Goal: Task Accomplishment & Management: Manage account settings

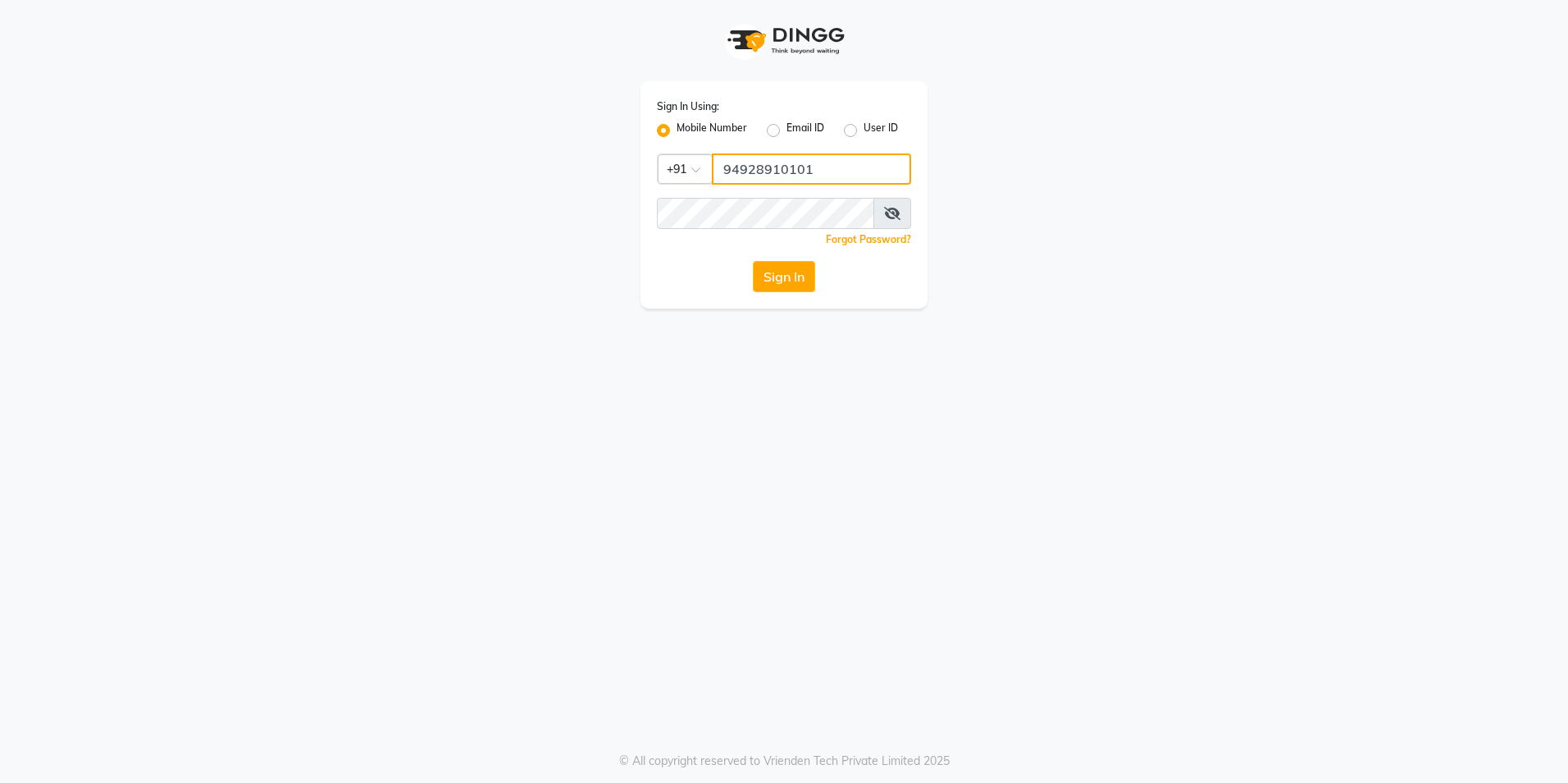
click at [815, 169] on input "94928910101" at bounding box center [811, 169] width 199 height 31
click at [821, 166] on input "94928910101" at bounding box center [811, 169] width 199 height 31
type input "9492891010"
drag, startPoint x: 657, startPoint y: 471, endPoint x: 651, endPoint y: 461, distance: 11.7
click at [657, 471] on div "Sign In Using: Mobile Number Email ID User ID Country Code × +91 9492891010 Rem…" at bounding box center [784, 391] width 1568 height 783
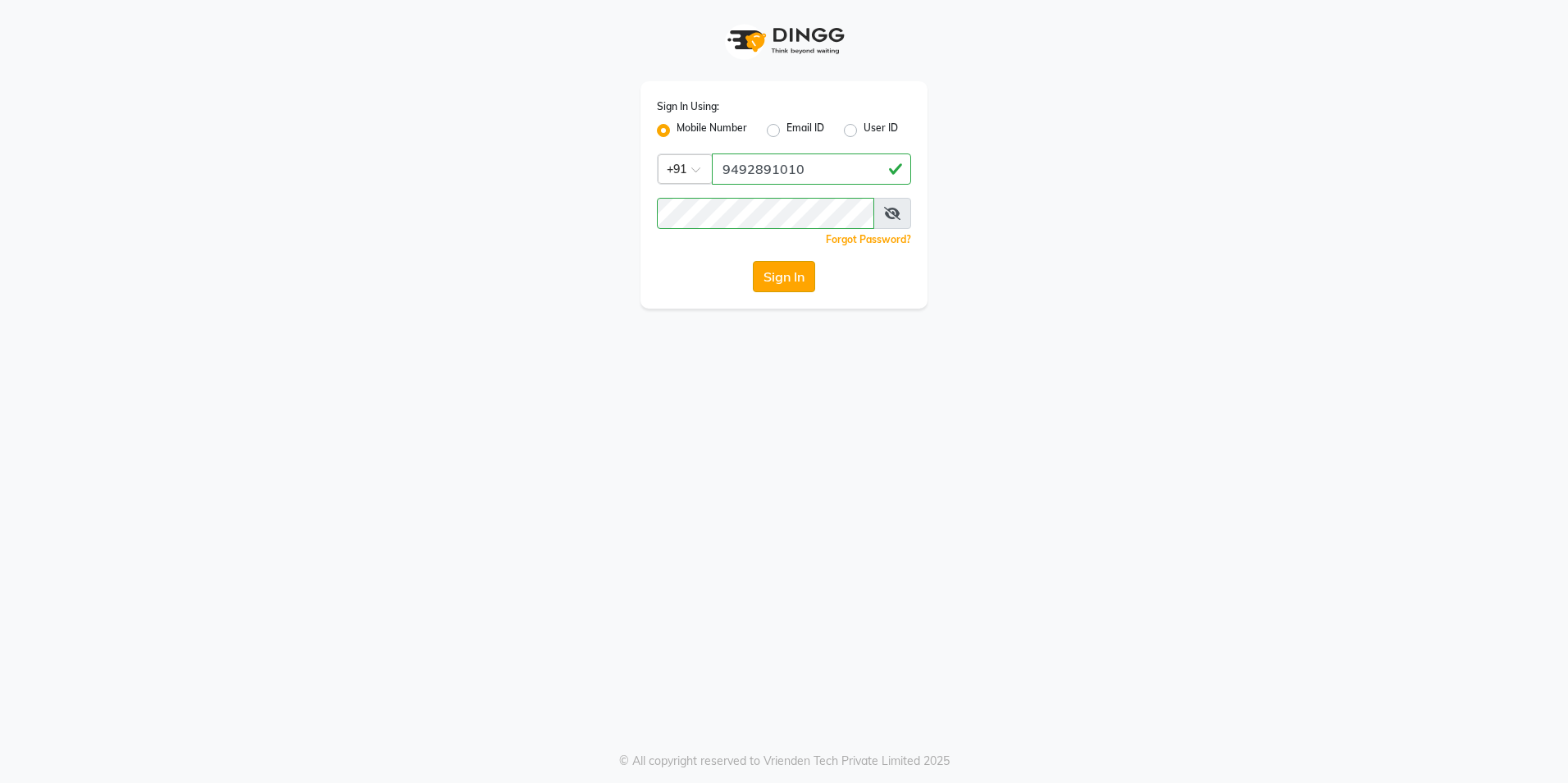
click at [783, 279] on button "Sign In" at bounding box center [784, 277] width 62 height 31
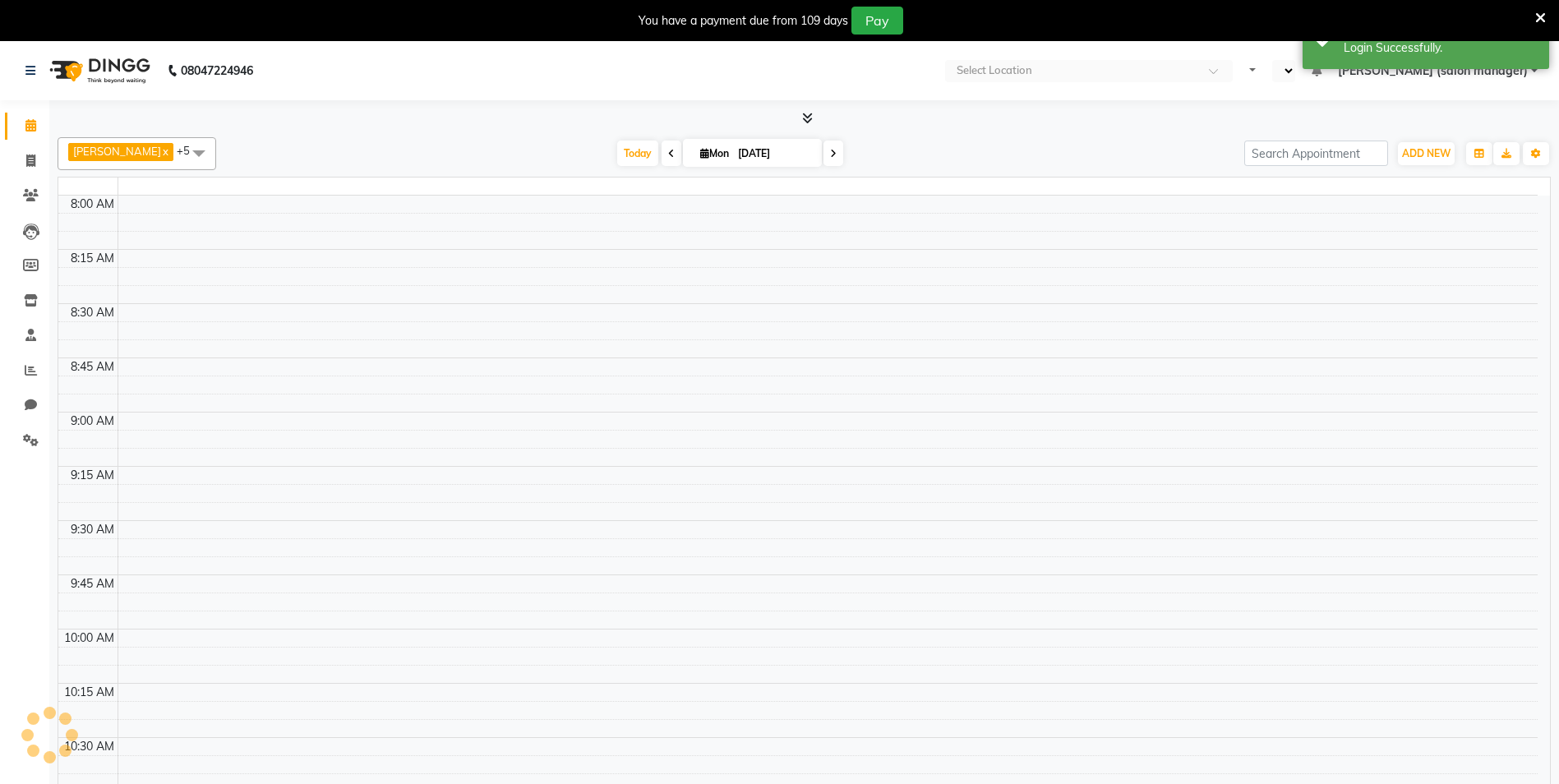
select select "en"
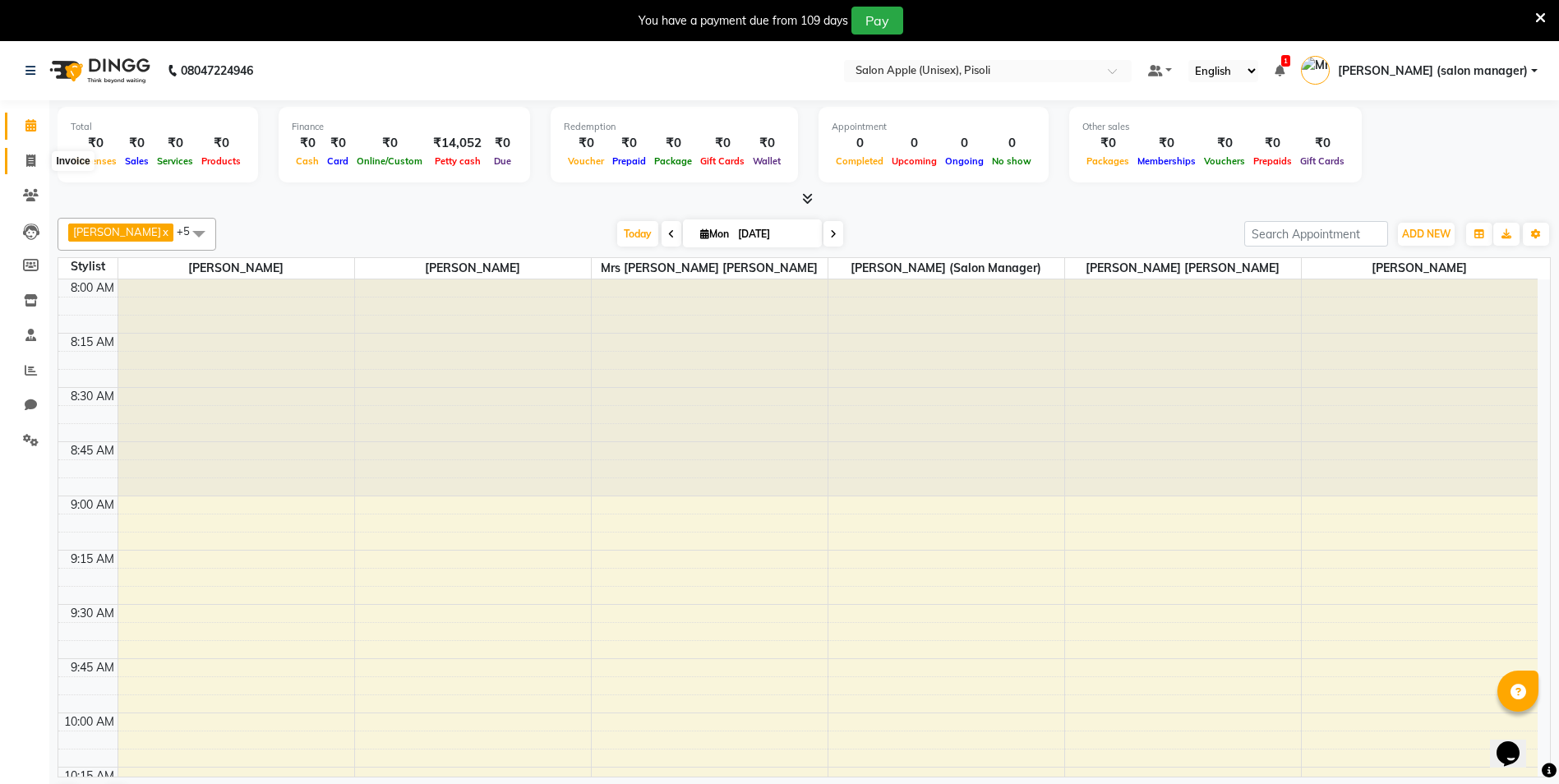
click at [26, 152] on span at bounding box center [30, 161] width 29 height 19
select select "service"
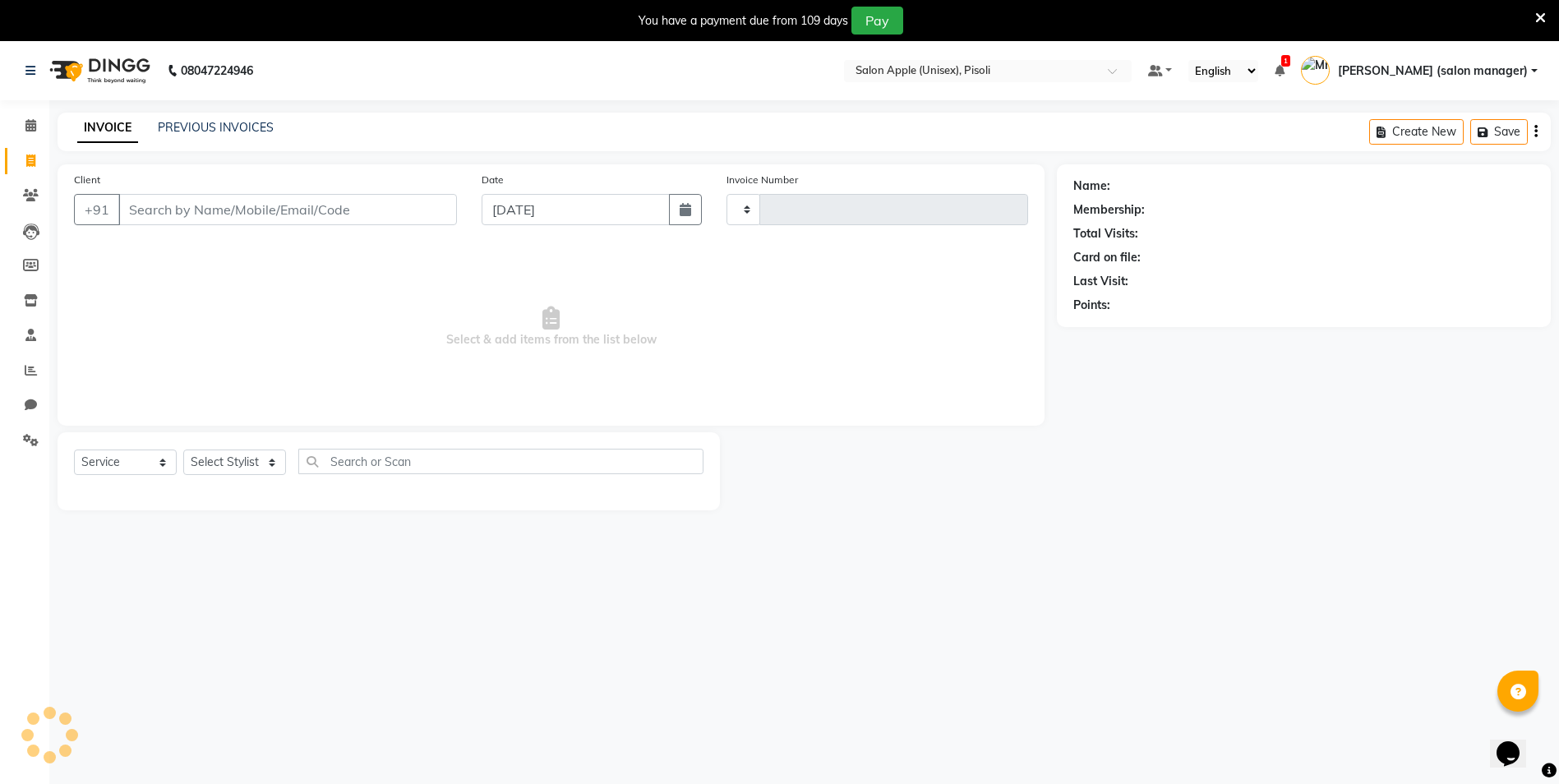
type input "0840"
select select "5282"
click at [211, 117] on div "INVOICE PREVIOUS INVOICES Create New Save" at bounding box center [803, 132] width 1493 height 39
click at [208, 131] on link "PREVIOUS INVOICES" at bounding box center [216, 126] width 116 height 15
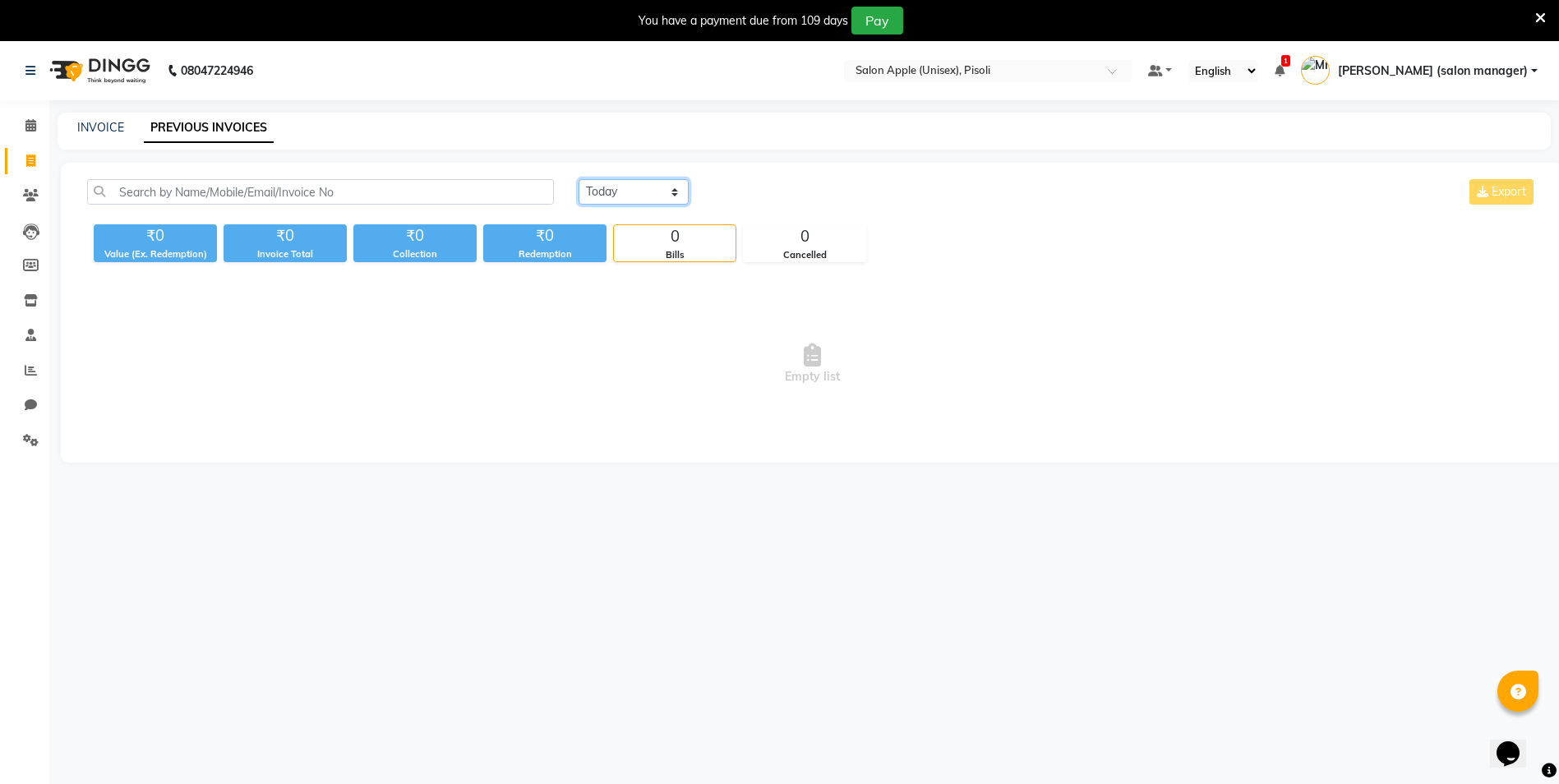
click at [611, 187] on select "Today Yesterday Custom Range" at bounding box center [633, 191] width 110 height 25
select select "yesterday"
click at [579, 179] on select "Today Yesterday Custom Range" at bounding box center [633, 191] width 110 height 25
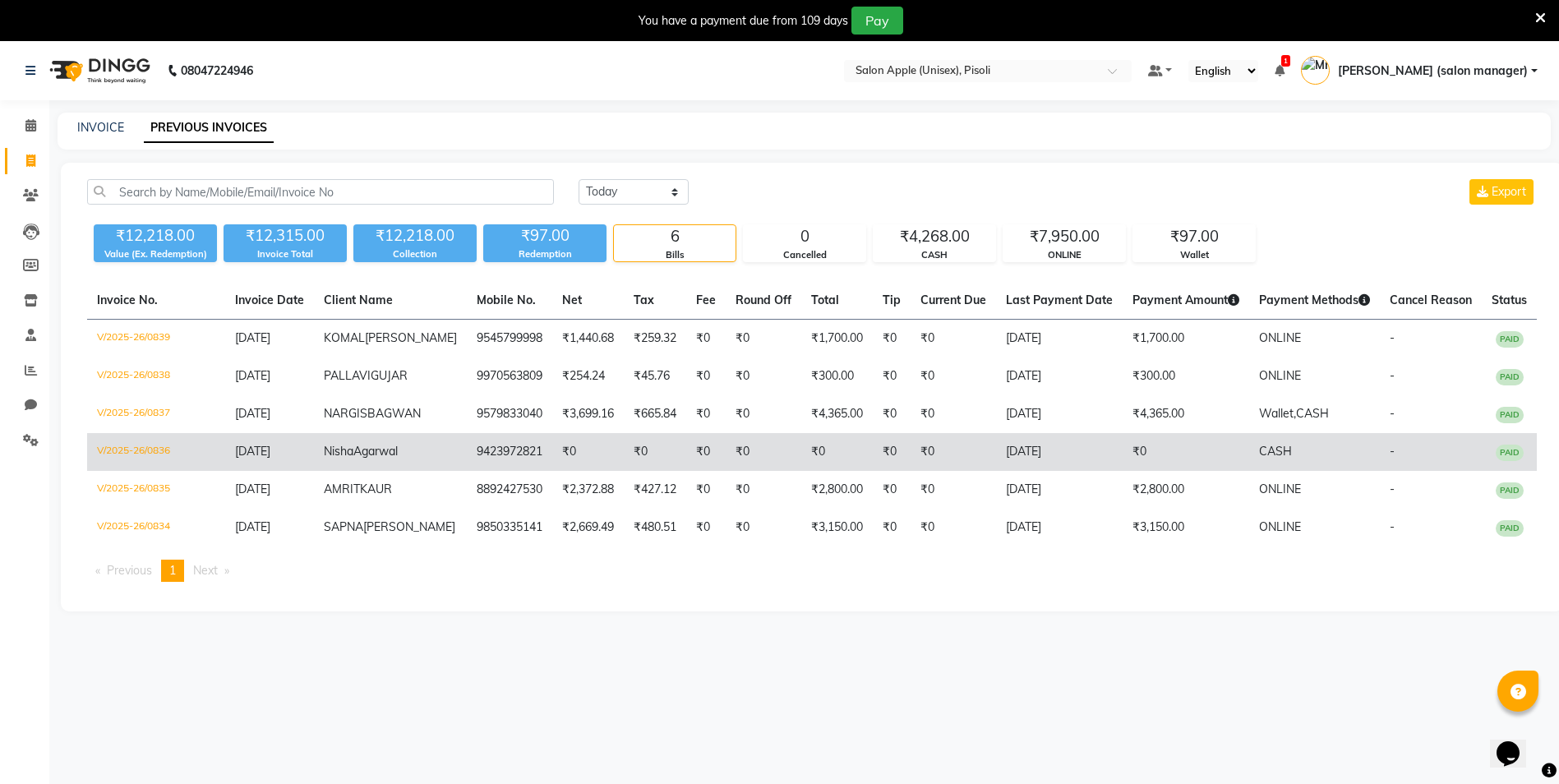
click at [354, 458] on span "Nisha" at bounding box center [339, 450] width 29 height 15
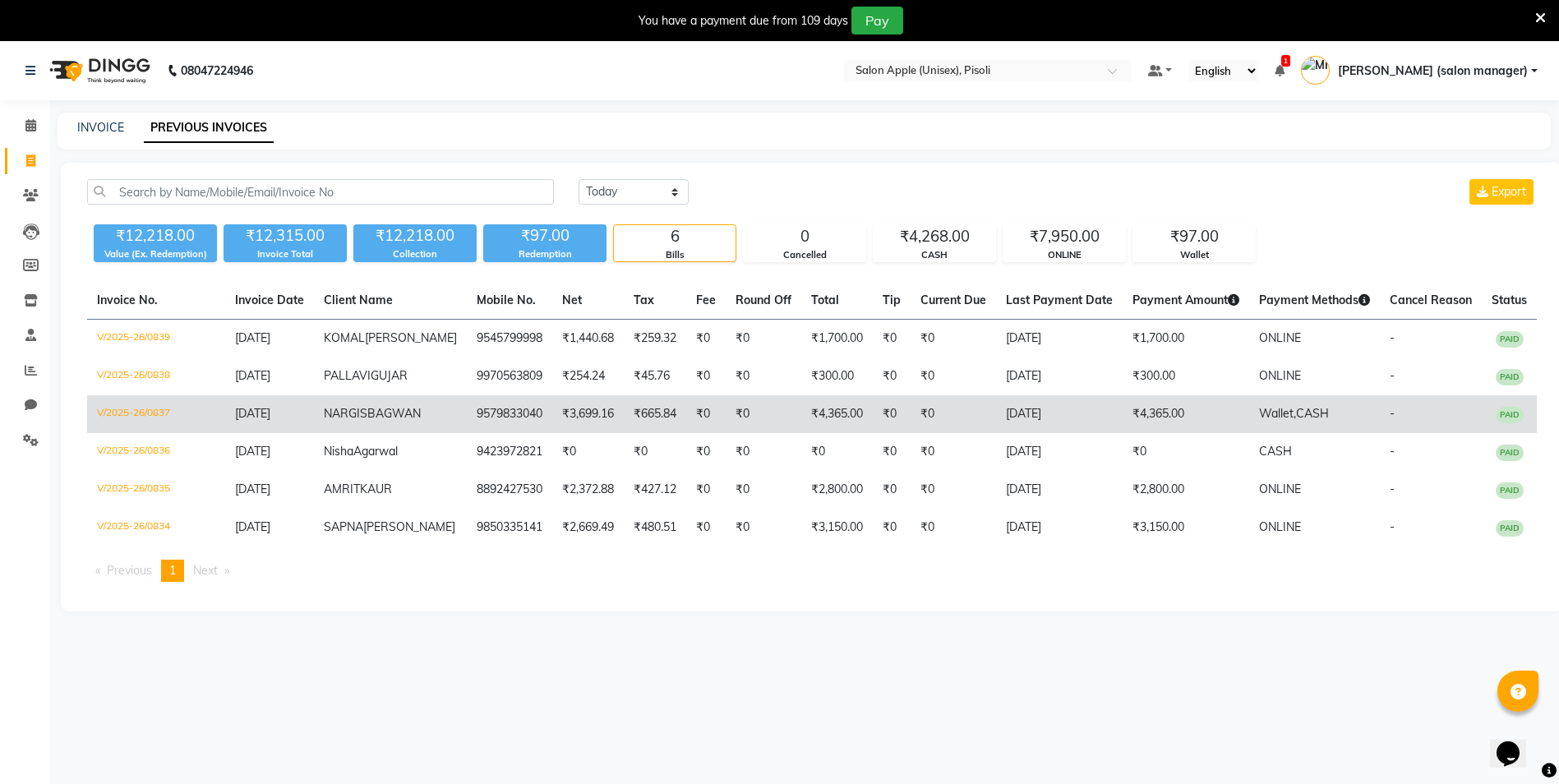
click at [802, 433] on td "₹4,365.00" at bounding box center [837, 414] width 71 height 38
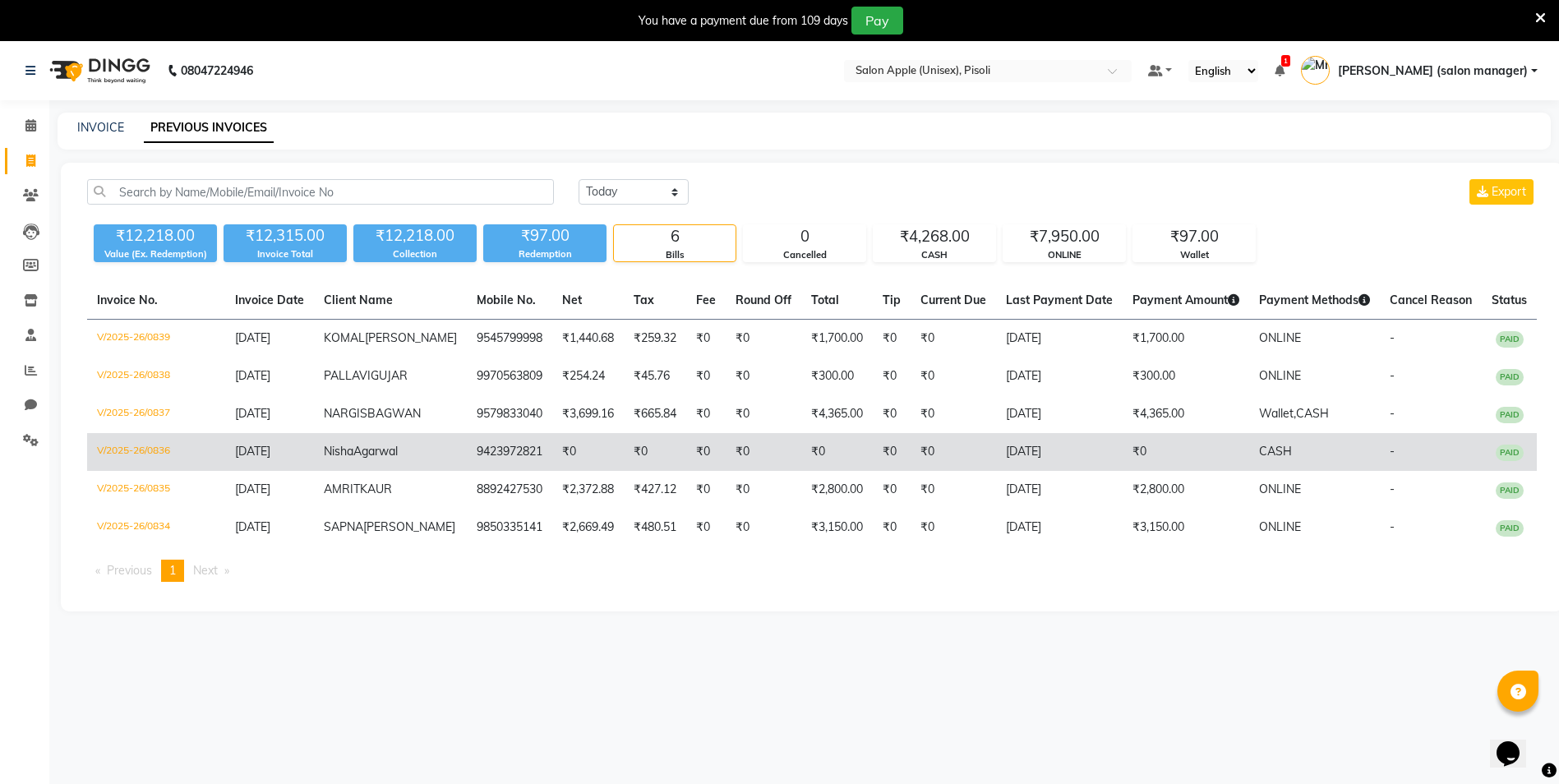
click at [511, 470] on td "9423972821" at bounding box center [510, 452] width 86 height 38
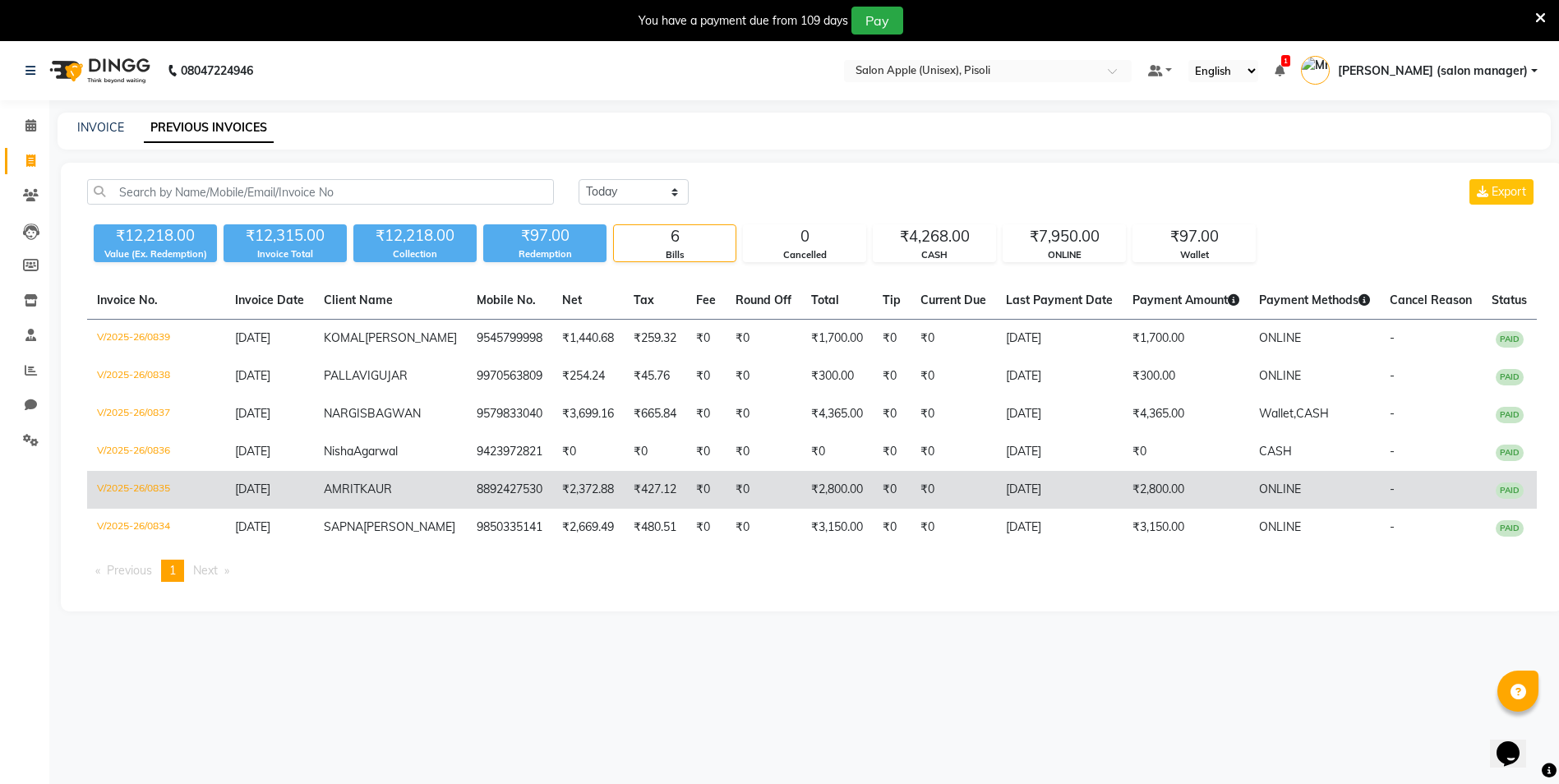
click at [996, 509] on td "[DATE]" at bounding box center [1059, 489] width 127 height 38
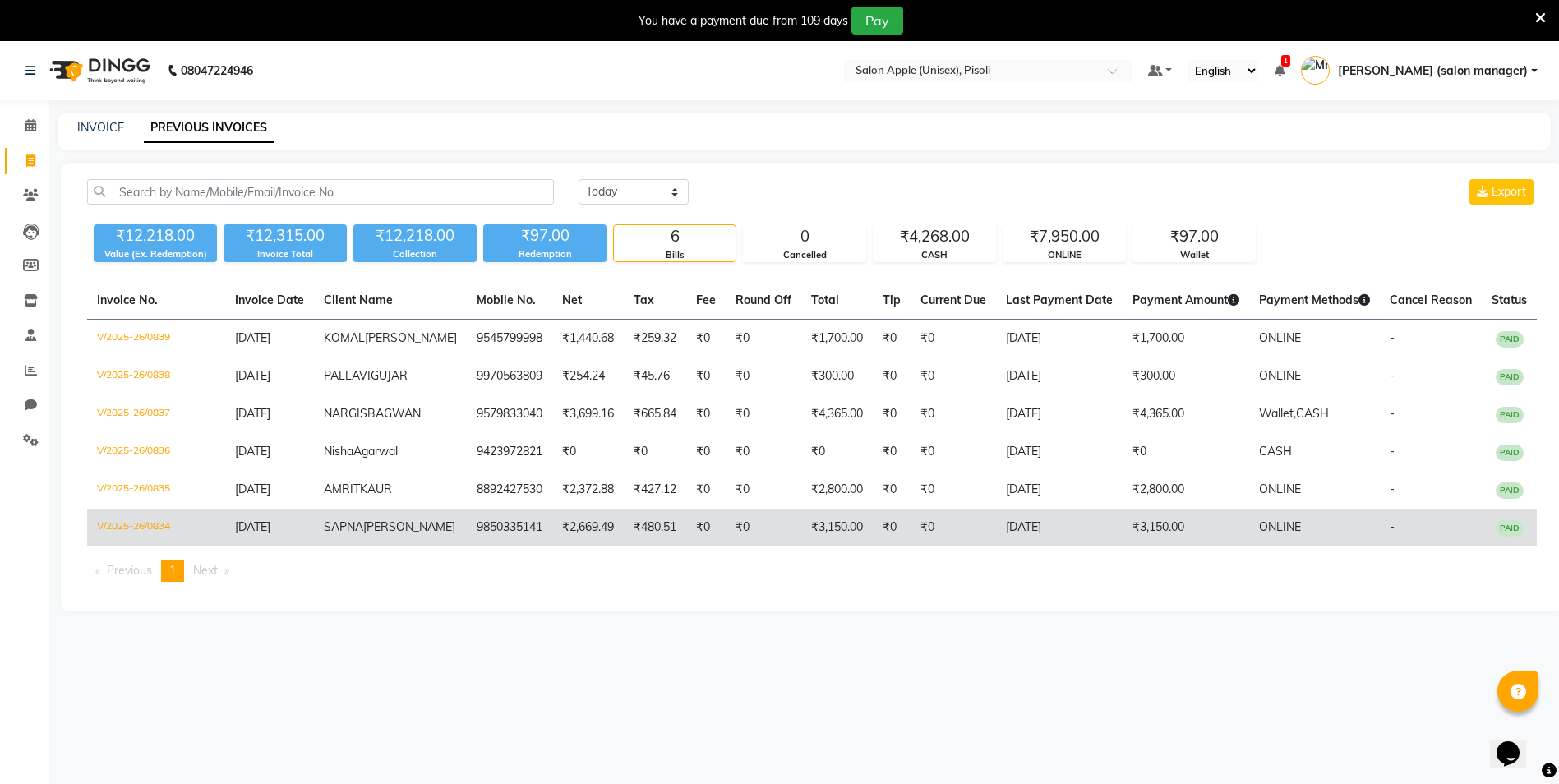
click at [874, 547] on td "₹0" at bounding box center [892, 528] width 38 height 38
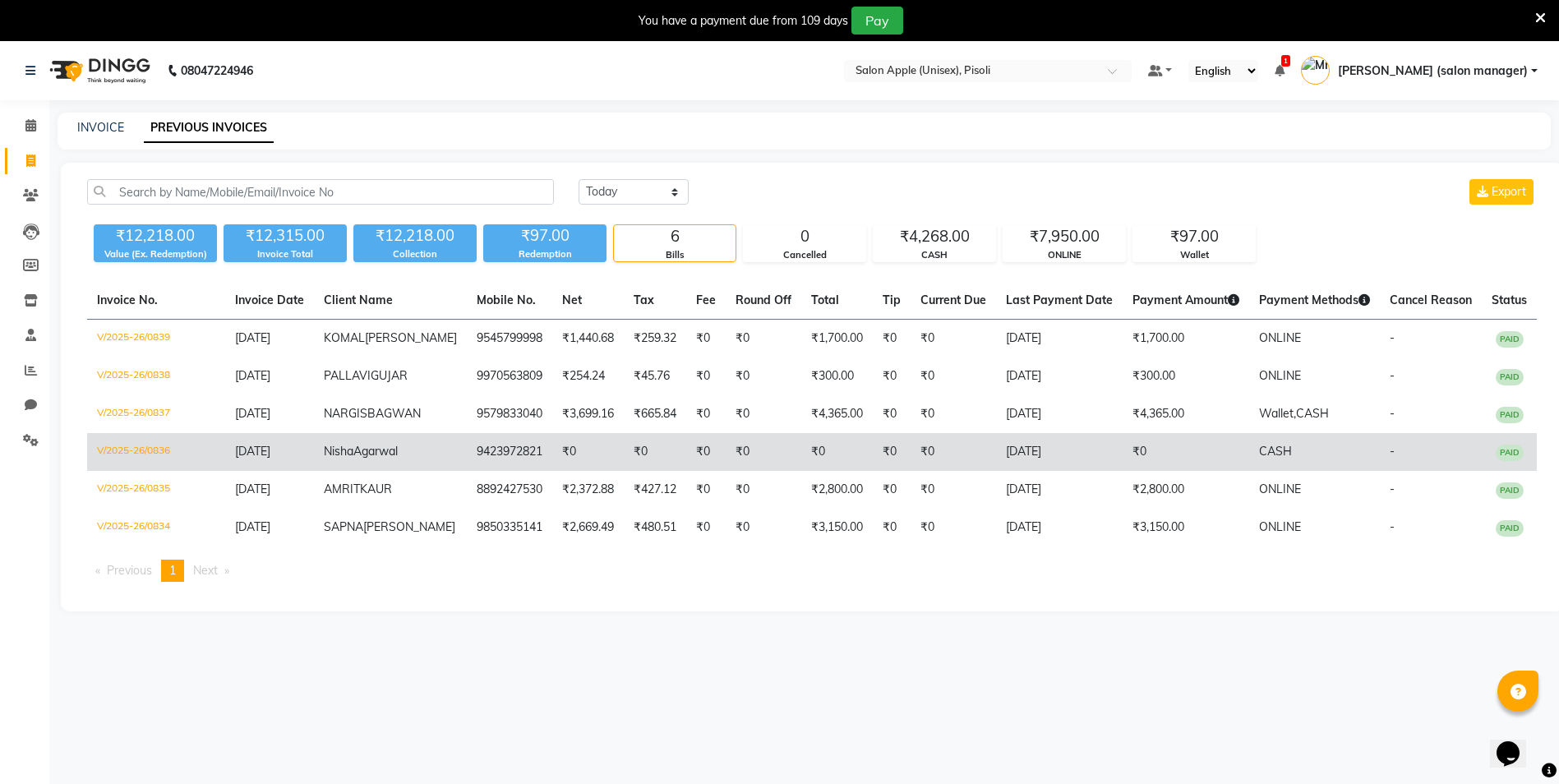
click at [503, 470] on td "9423972821" at bounding box center [510, 452] width 86 height 38
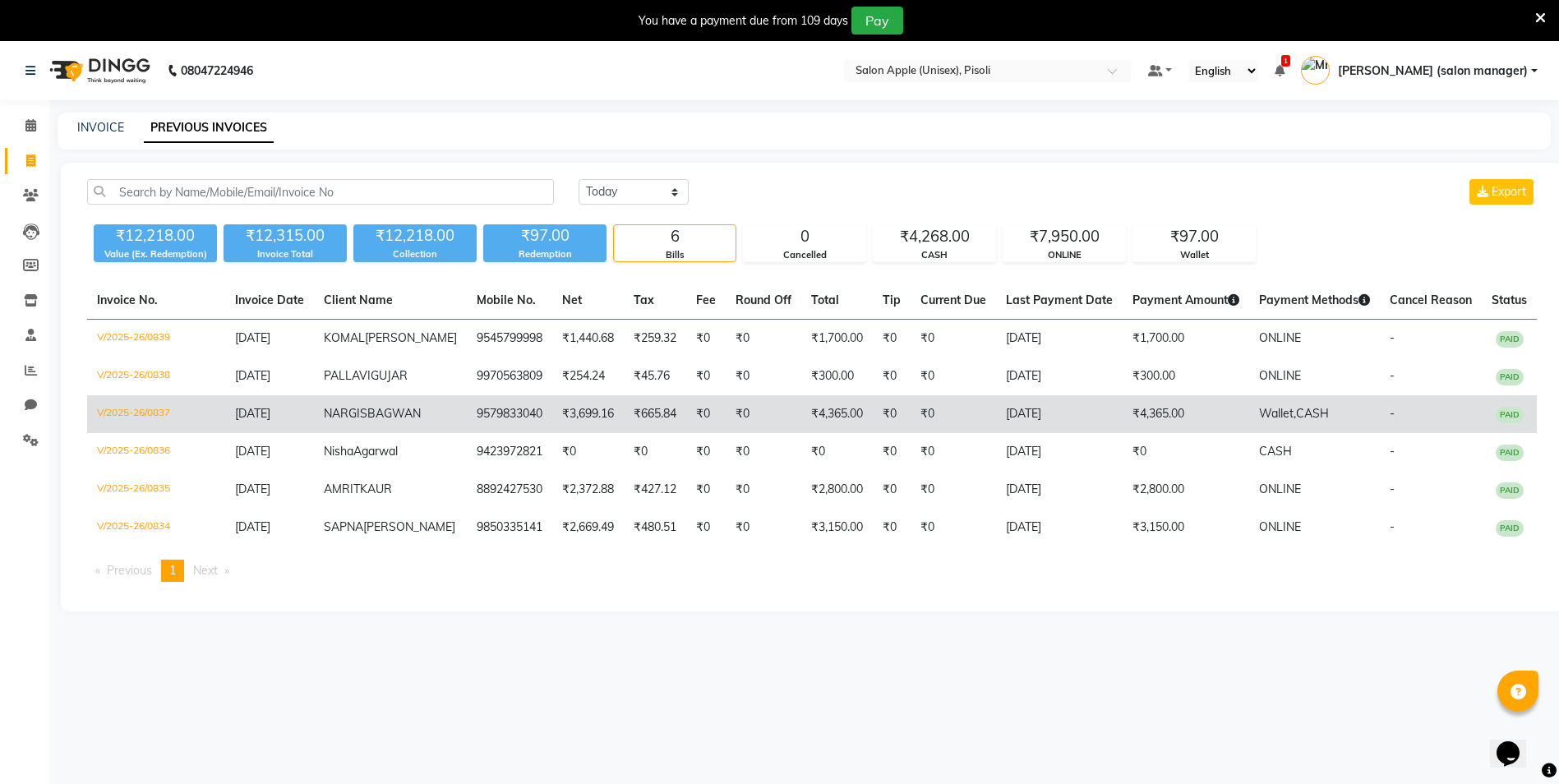
click at [624, 433] on td "₹665.84" at bounding box center [655, 414] width 62 height 38
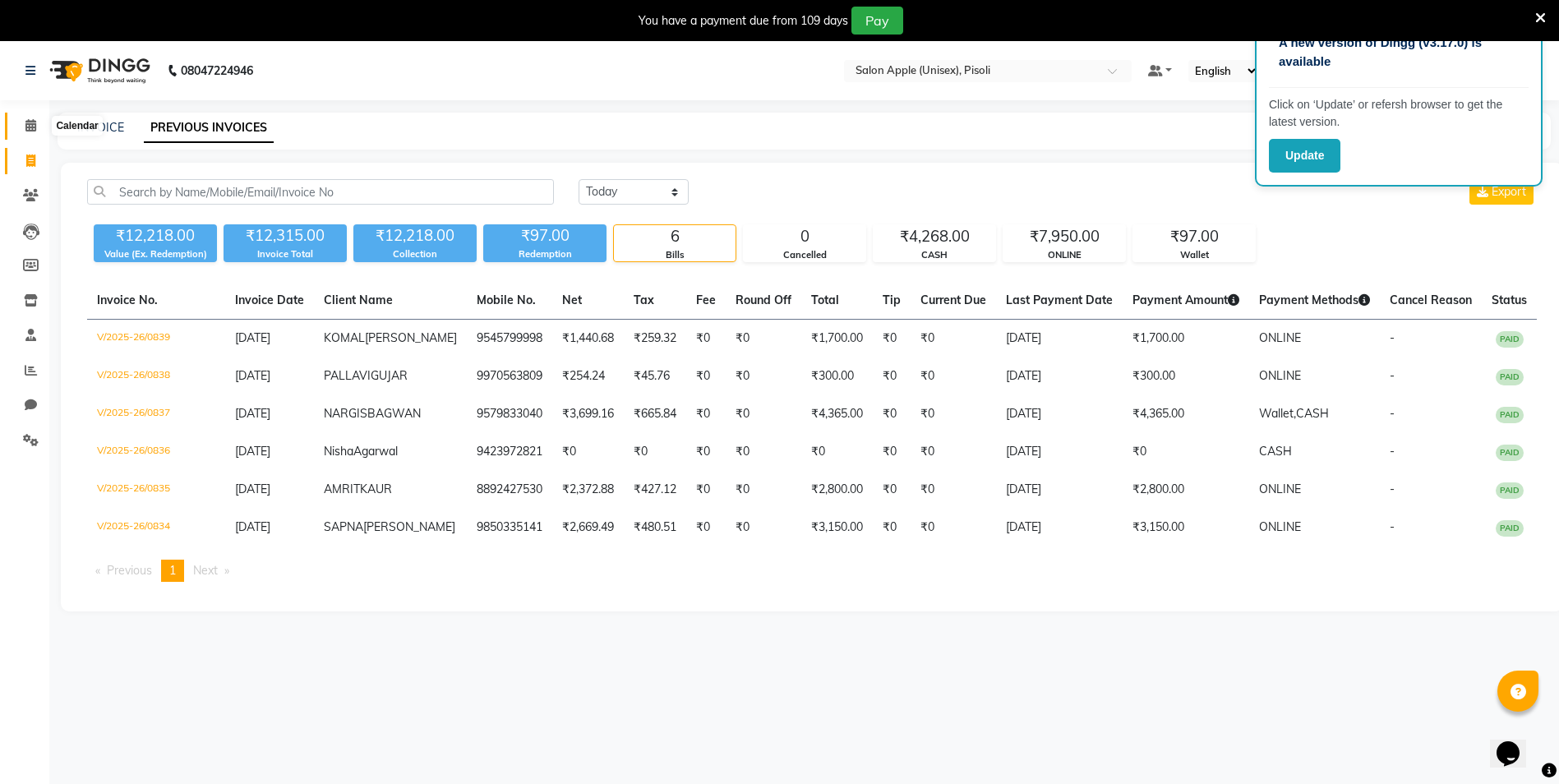
click at [26, 122] on icon at bounding box center [30, 125] width 10 height 12
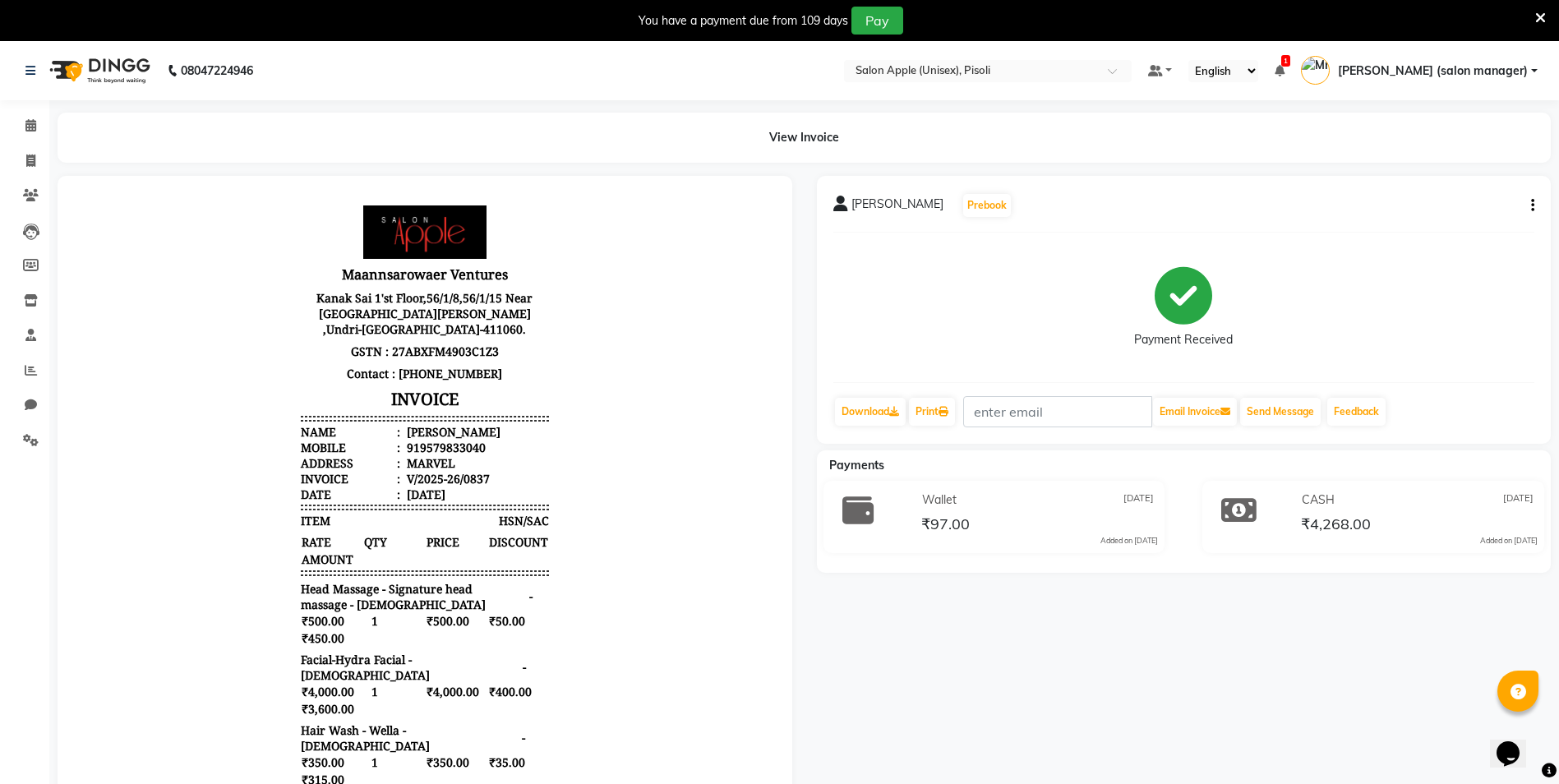
scroll to position [13, 0]
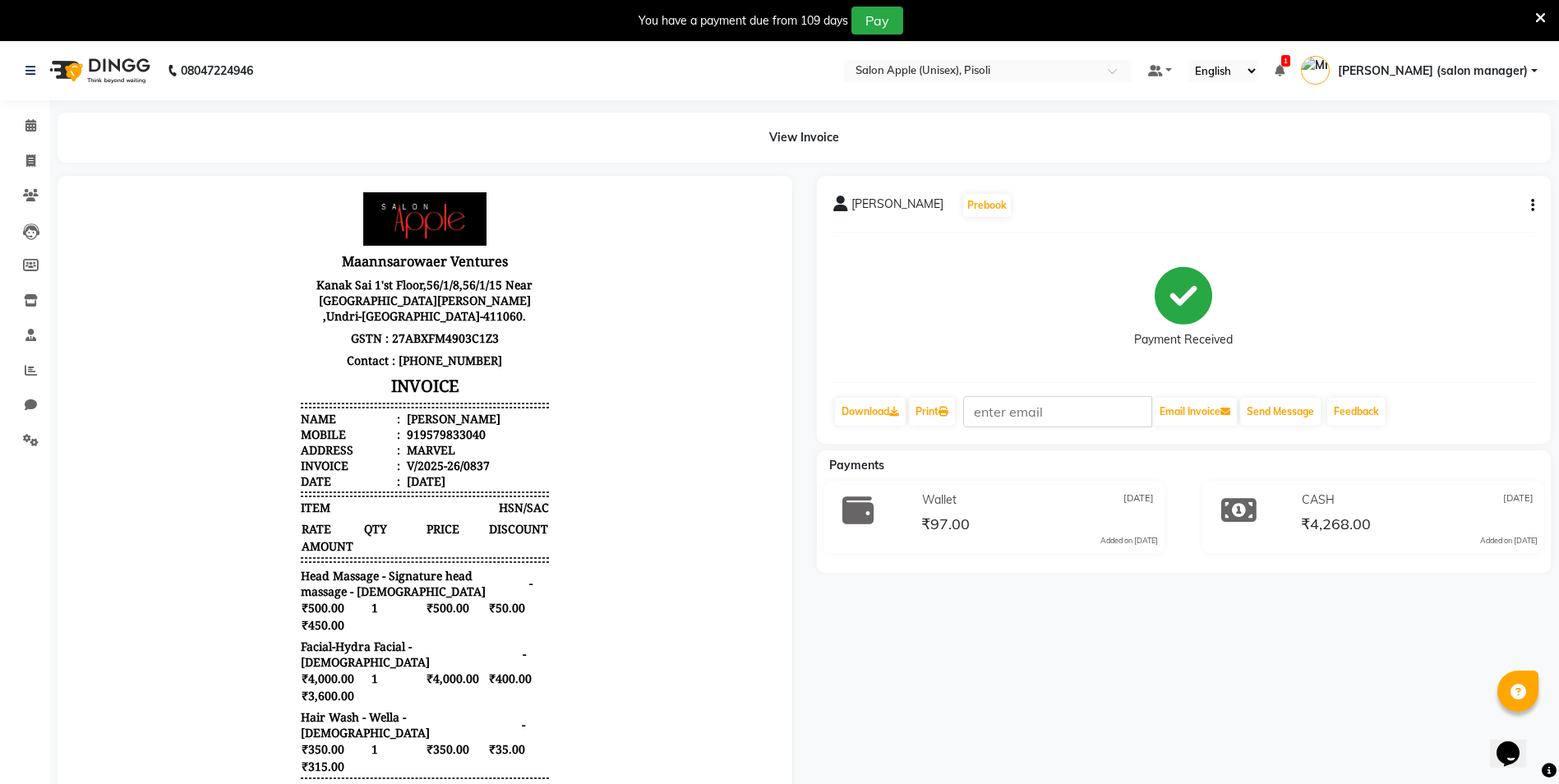
drag, startPoint x: 761, startPoint y: 641, endPoint x: 842, endPoint y: 922, distance: 292.4
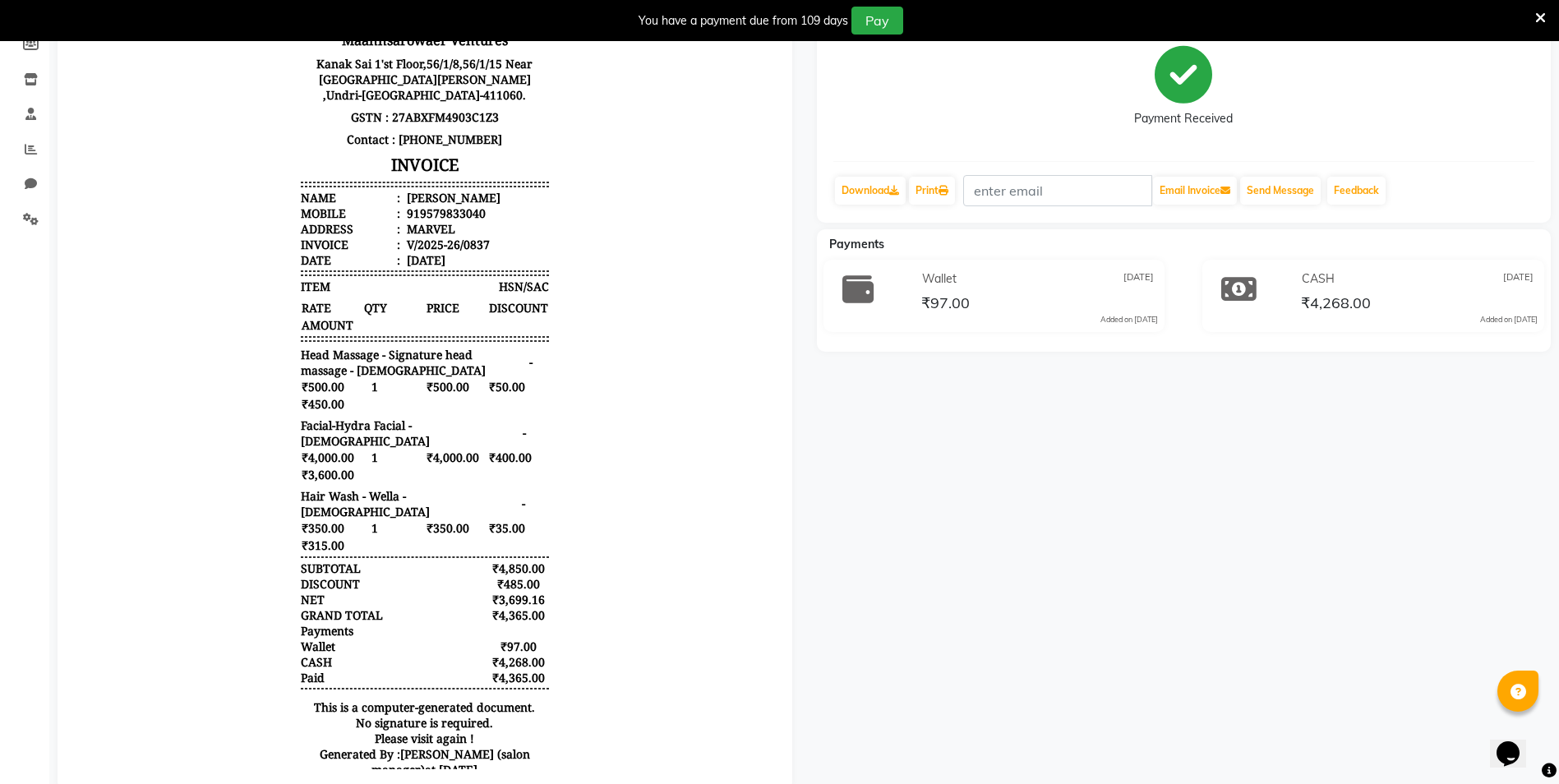
scroll to position [264, 0]
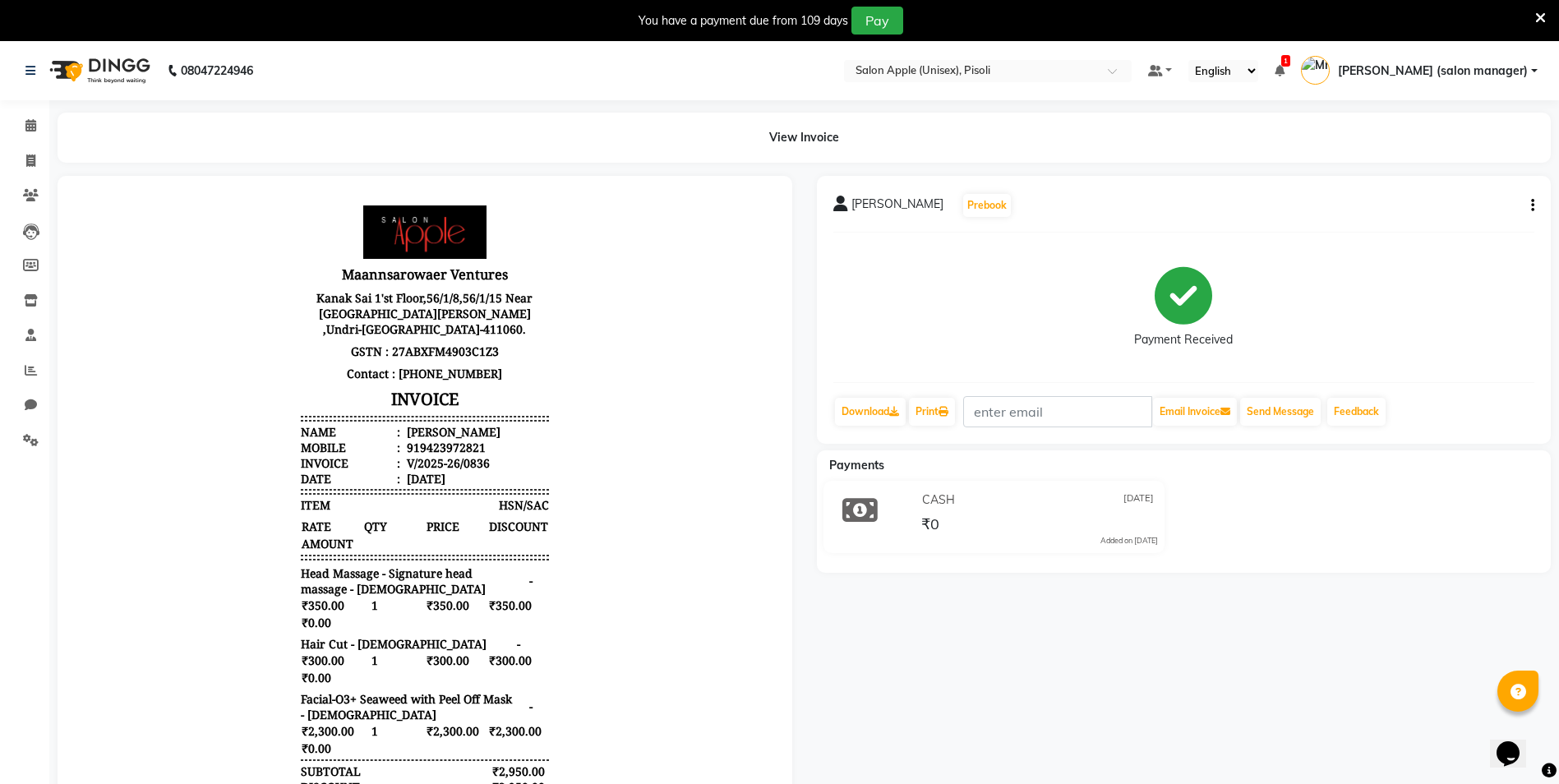
scroll to position [13, 0]
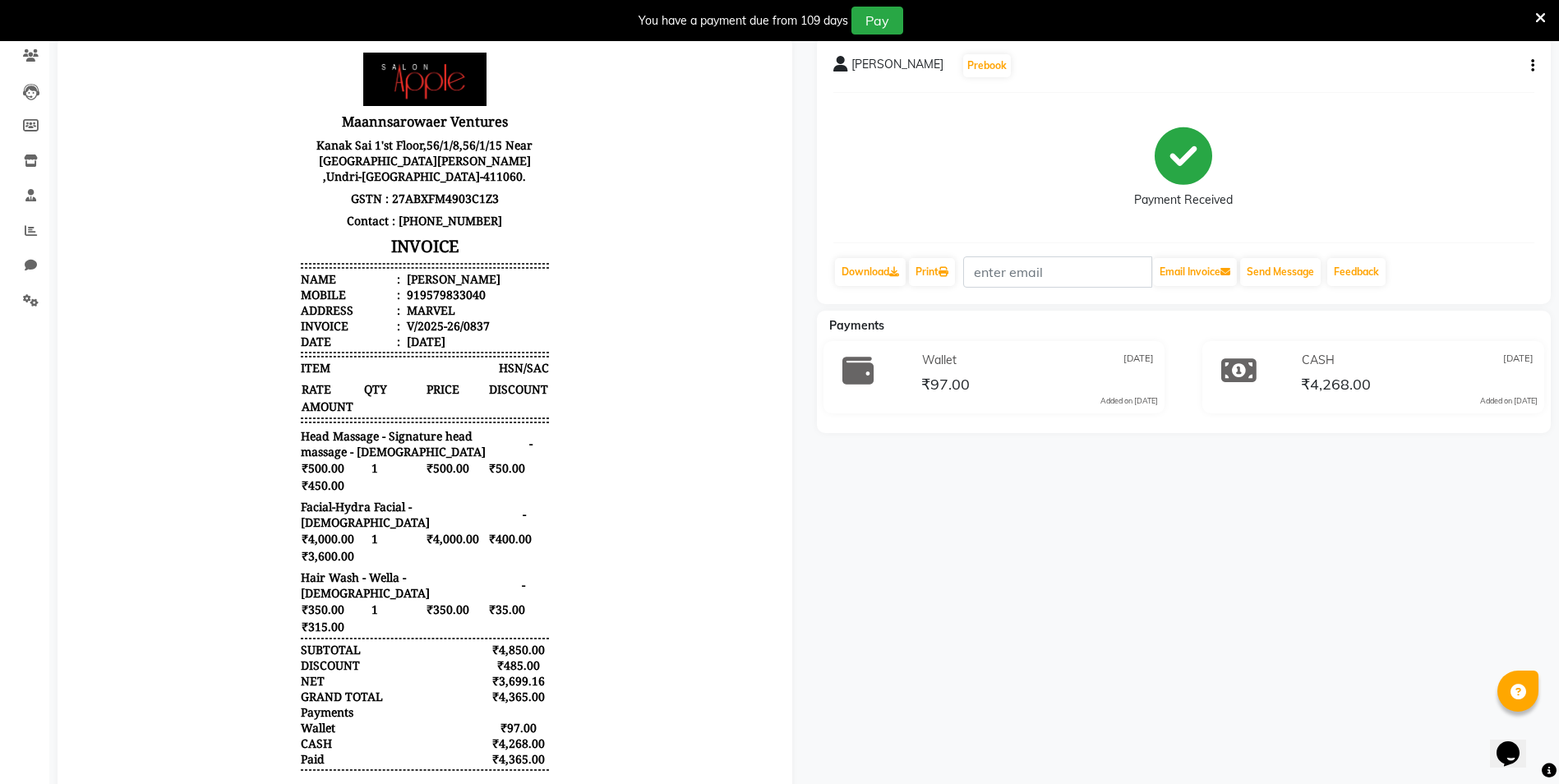
scroll to position [141, 0]
